Goal: Information Seeking & Learning: Check status

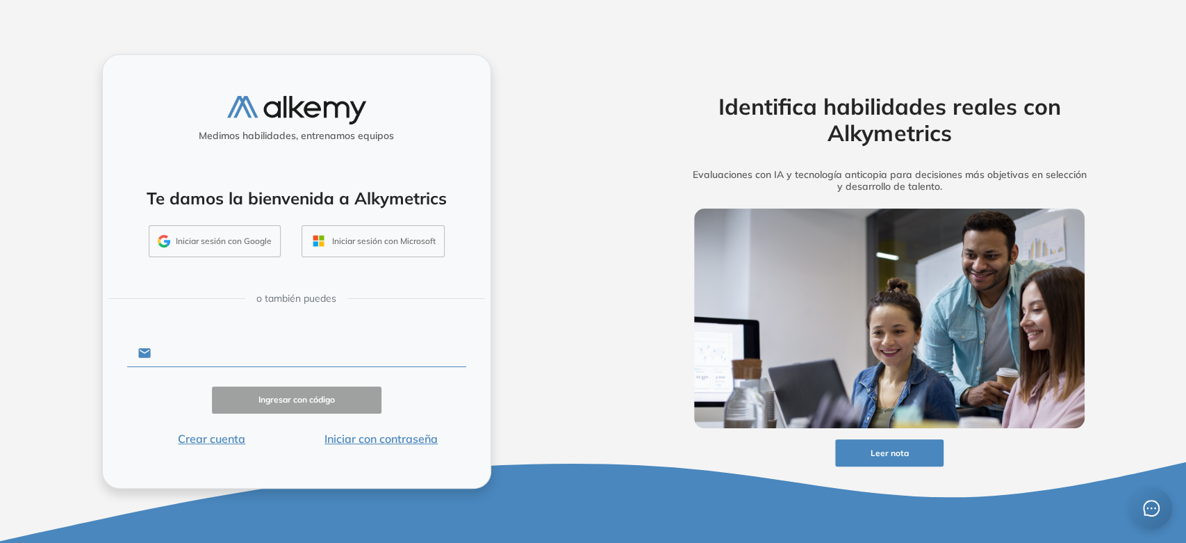
click at [265, 348] on input "text" at bounding box center [308, 353] width 315 height 26
type input "**********"
click at [367, 433] on button "Iniciar con contraseña" at bounding box center [381, 438] width 169 height 17
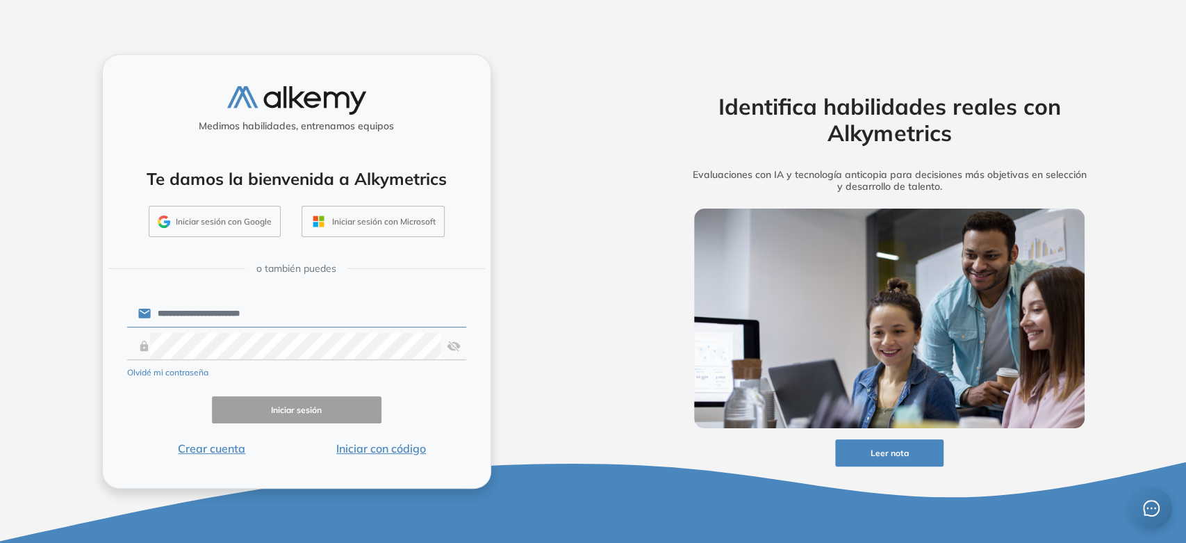
click at [342, 368] on div "Olvidé mi contraseña" at bounding box center [296, 371] width 339 height 17
click button "Iniciar sesión" at bounding box center [296, 409] width 169 height 27
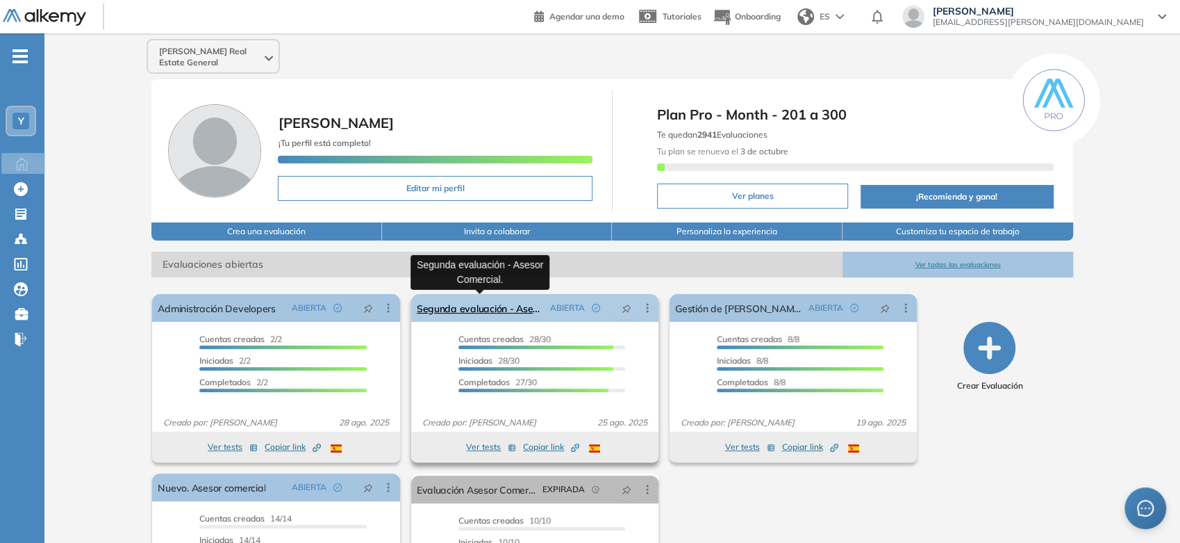
click at [517, 315] on link "Segunda evaluación - Asesor Comercial." at bounding box center [481, 308] width 128 height 28
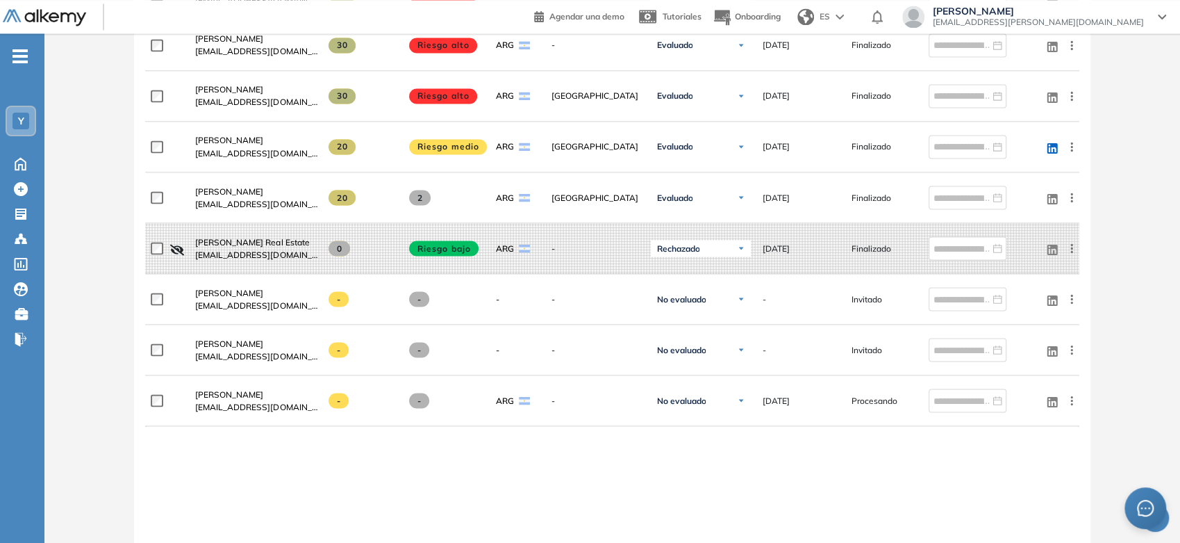
scroll to position [1621, 0]
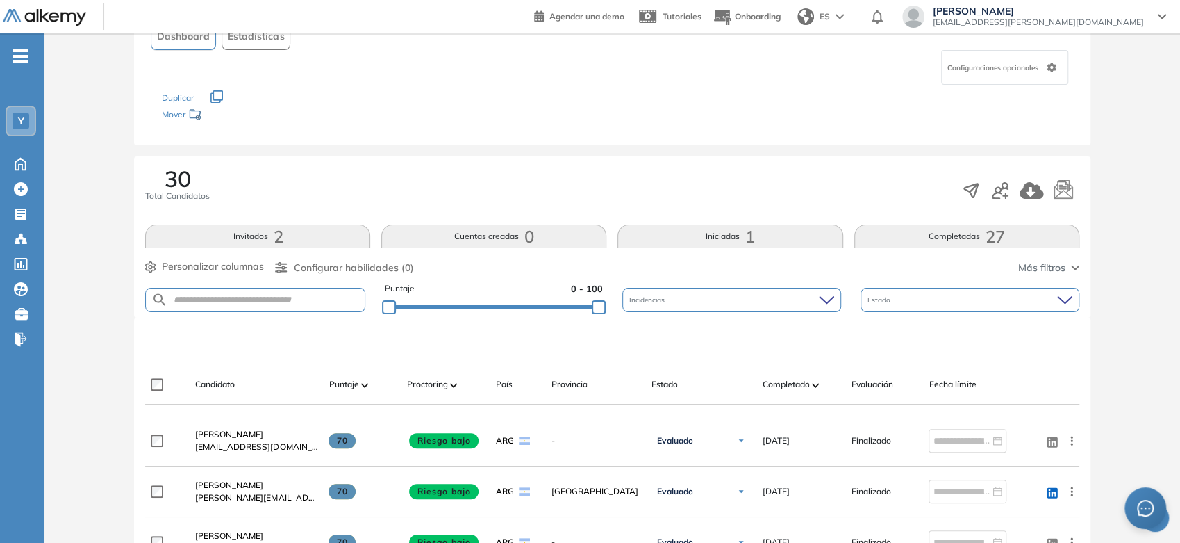
scroll to position [0, 0]
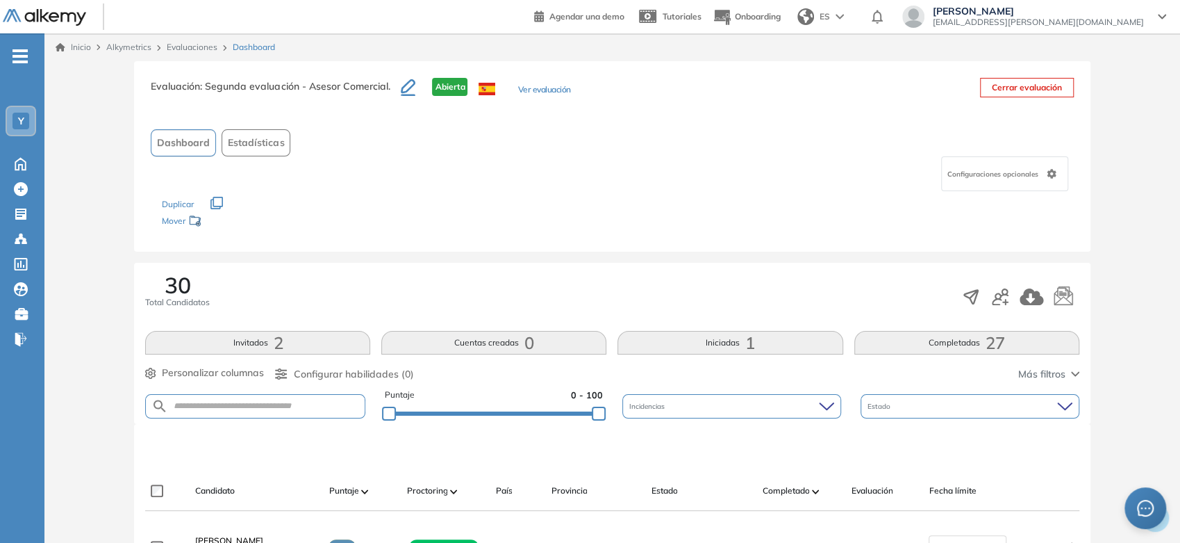
drag, startPoint x: 83, startPoint y: 49, endPoint x: 80, endPoint y: 59, distance: 11.0
click at [83, 48] on link "Inicio" at bounding box center [73, 47] width 35 height 13
